Goal: Information Seeking & Learning: Learn about a topic

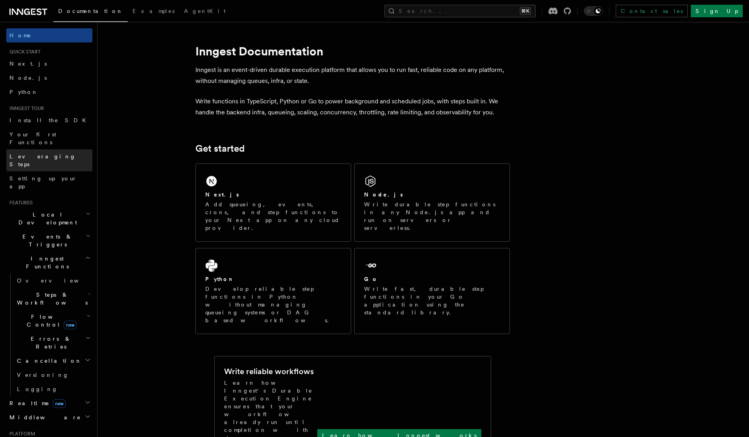
click at [35, 153] on span "Leveraging Steps" at bounding box center [42, 160] width 66 height 14
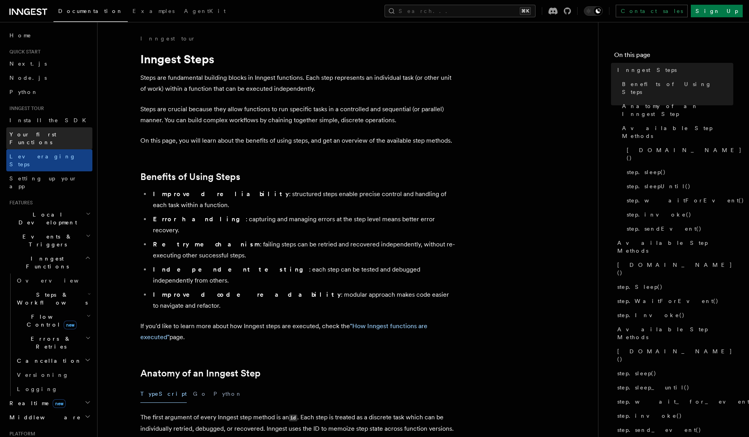
click at [35, 138] on span "Your first Functions" at bounding box center [50, 139] width 83 height 16
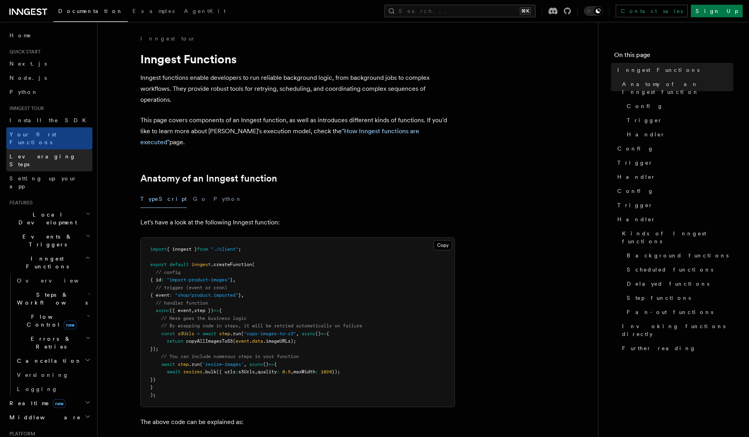
click at [35, 153] on span "Leveraging Steps" at bounding box center [42, 160] width 66 height 14
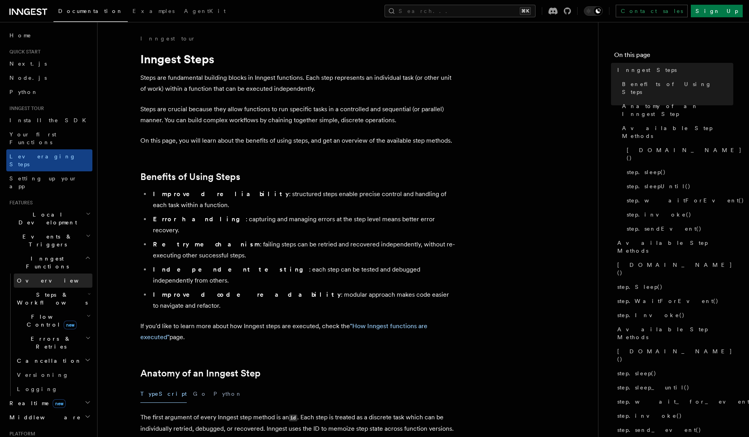
click at [42, 274] on link "Overview" at bounding box center [53, 281] width 79 height 14
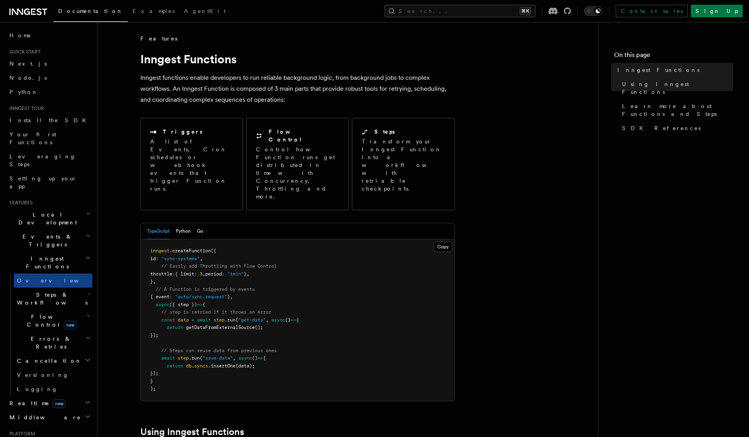
click at [46, 291] on span "Steps & Workflows" at bounding box center [51, 299] width 74 height 16
click at [43, 313] on span "Flow Control new" at bounding box center [50, 321] width 73 height 16
click at [41, 380] on span "Throttling" at bounding box center [46, 383] width 45 height 6
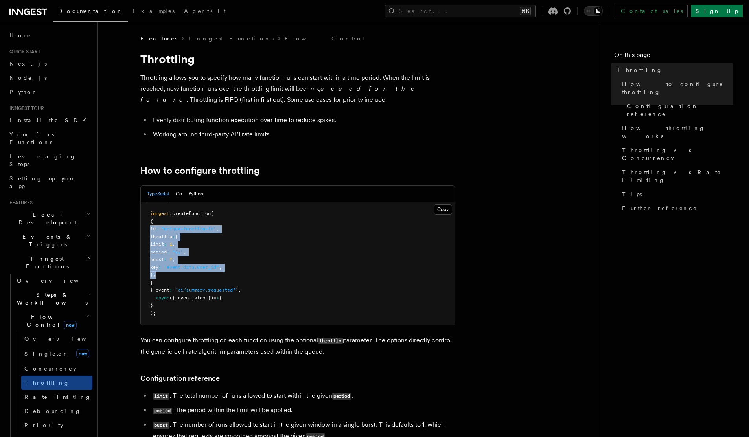
drag, startPoint x: 169, startPoint y: 274, endPoint x: 148, endPoint y: 232, distance: 47.0
click at [148, 231] on pre "inngest .createFunction ( { id : "unique-function-id" , throttle : { limit : 1 …" at bounding box center [298, 263] width 314 height 123
click at [197, 243] on pre "inngest .createFunction ( { id : "unique-function-id" , throttle : { limit : 1 …" at bounding box center [298, 263] width 314 height 123
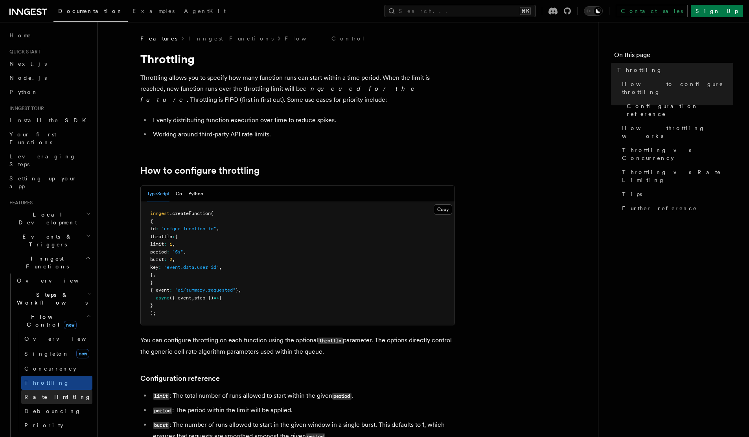
click at [59, 390] on link "Rate limiting" at bounding box center [56, 397] width 71 height 14
